Goal: Information Seeking & Learning: Learn about a topic

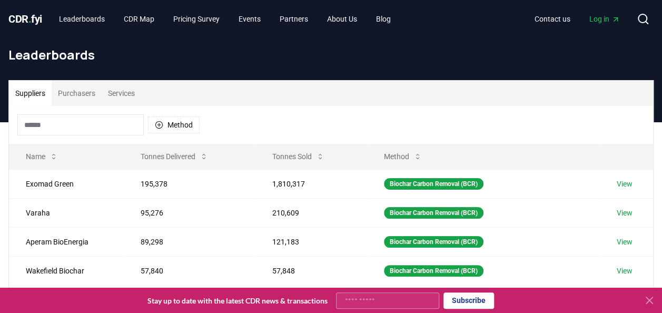
click at [80, 95] on button "Purchasers" at bounding box center [77, 93] width 50 height 25
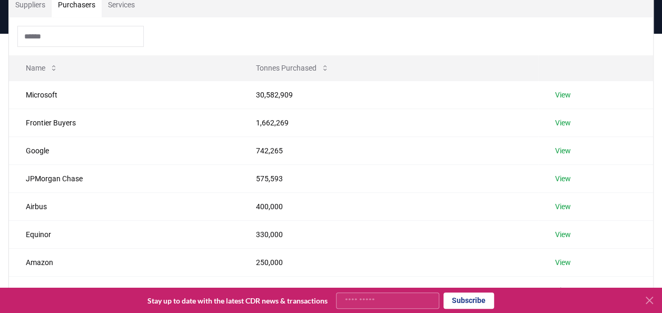
scroll to position [91, 0]
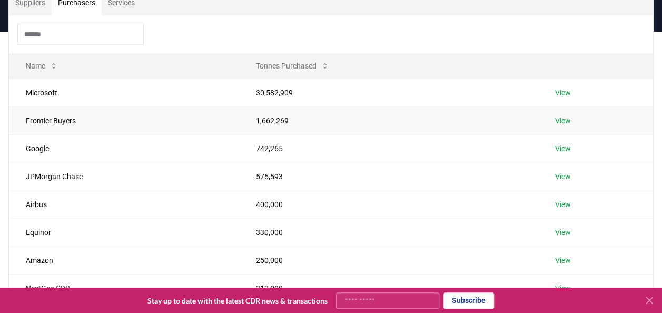
click at [64, 117] on td "Frontier Buyers" at bounding box center [124, 120] width 230 height 28
click at [557, 122] on link "View" at bounding box center [563, 120] width 16 height 11
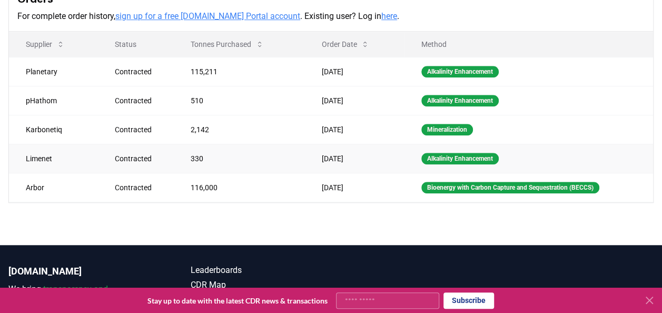
scroll to position [332, 0]
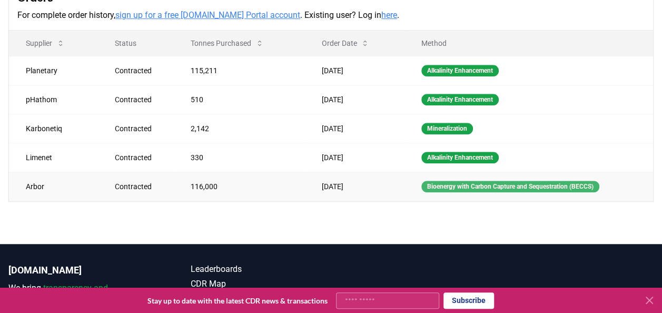
click at [468, 182] on div "Bioenergy with Carbon Capture and Sequestration (BECCS)" at bounding box center [510, 187] width 178 height 12
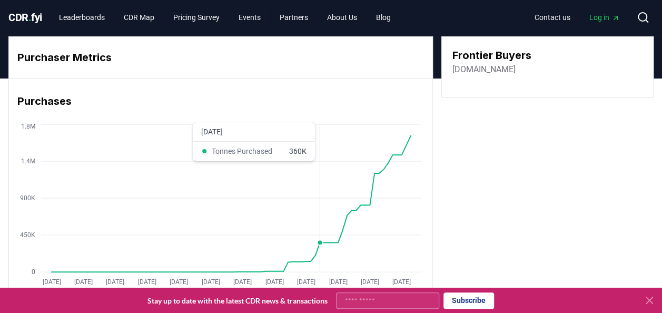
scroll to position [0, 0]
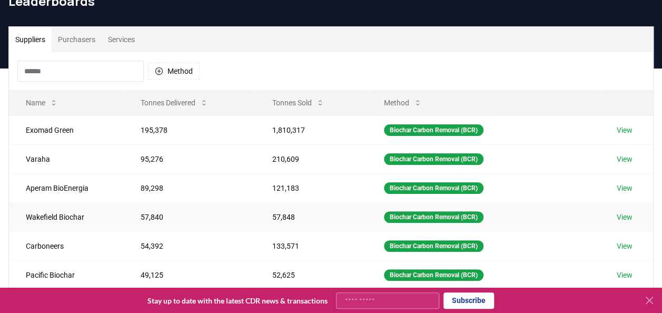
scroll to position [52, 0]
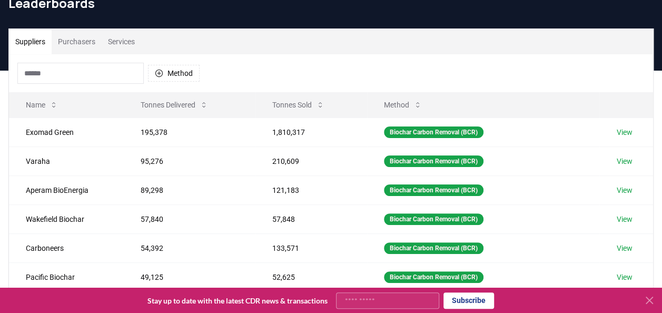
click at [75, 39] on button "Purchasers" at bounding box center [77, 41] width 50 height 25
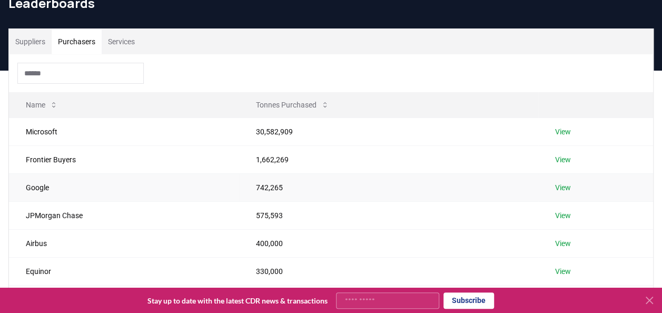
click at [568, 185] on link "View" at bounding box center [563, 187] width 16 height 11
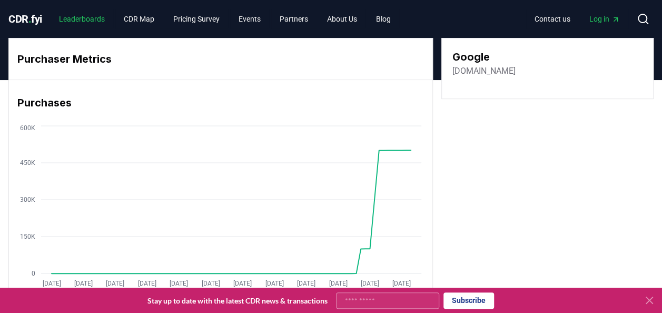
click at [87, 18] on link "Leaderboards" at bounding box center [82, 18] width 63 height 19
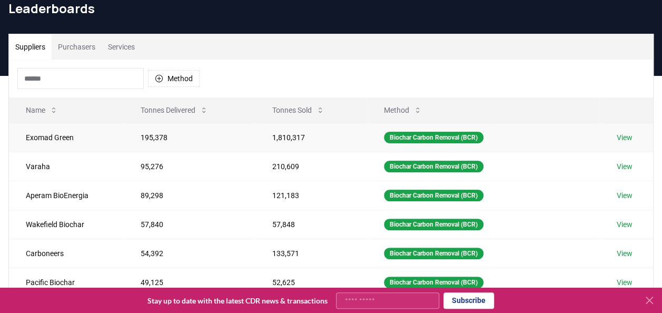
scroll to position [47, 0]
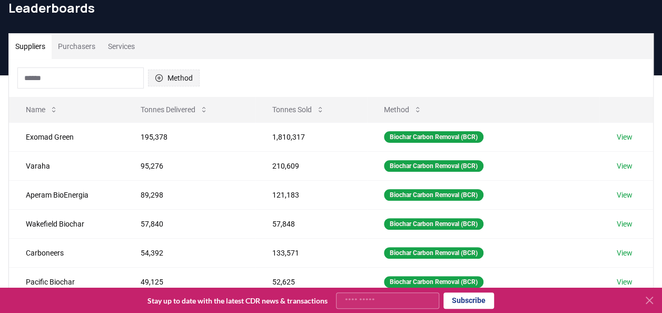
click at [168, 71] on button "Method" at bounding box center [174, 78] width 52 height 17
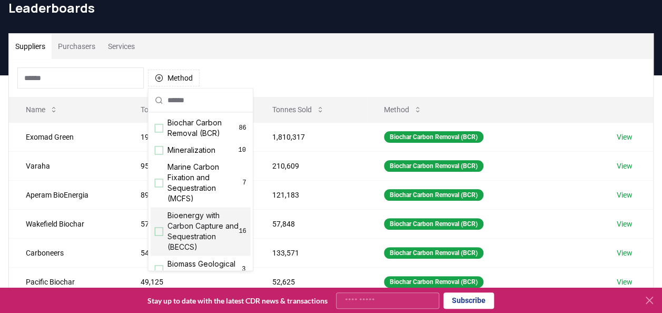
click at [162, 229] on div "Suggestions" at bounding box center [159, 231] width 8 height 8
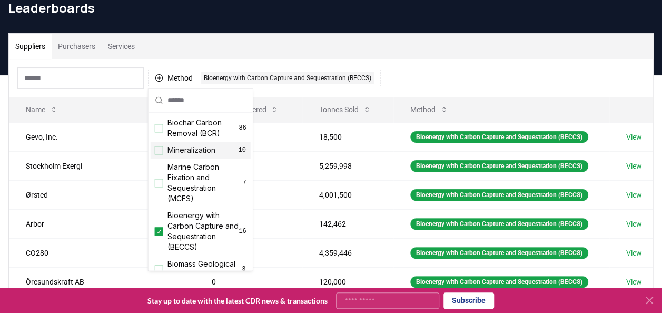
click at [459, 52] on div "Suppliers Purchasers Services" at bounding box center [331, 46] width 644 height 25
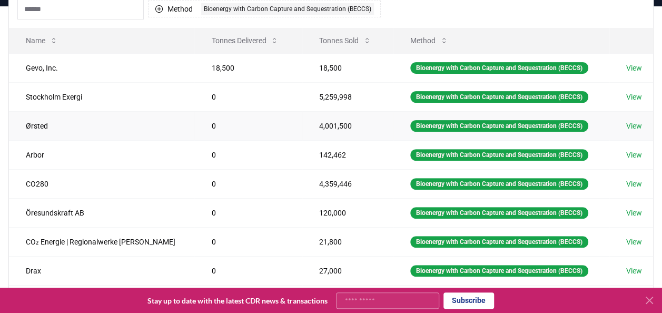
scroll to position [116, 0]
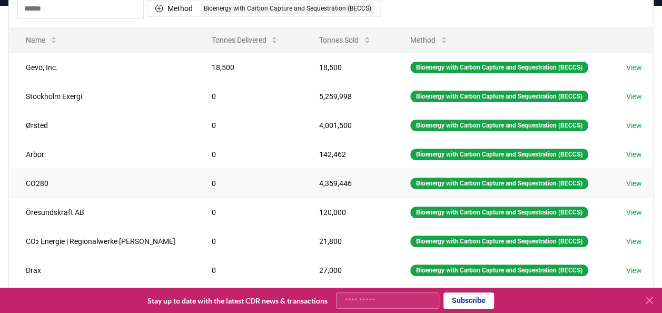
click at [631, 181] on link "View" at bounding box center [634, 183] width 16 height 11
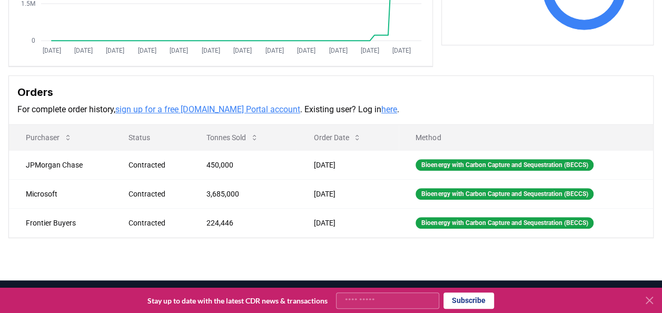
scroll to position [265, 0]
